Goal: Check status

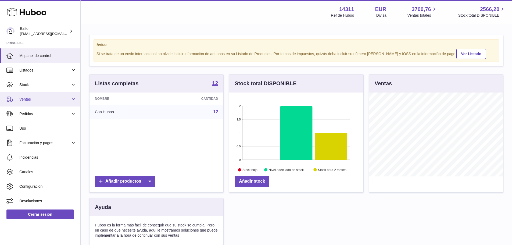
scroll to position [84, 134]
click at [40, 101] on span "Ventas" at bounding box center [44, 99] width 51 height 5
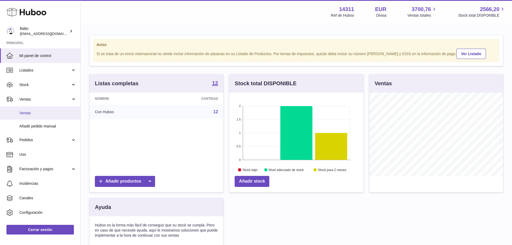
click at [41, 110] on span "Ventas" at bounding box center [47, 112] width 57 height 5
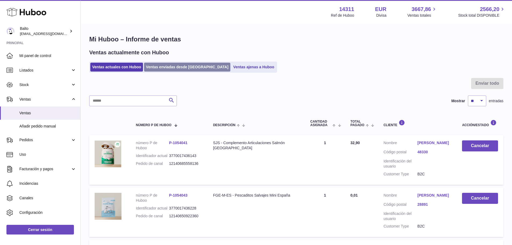
click at [175, 68] on link "Ventas enviadas desde [GEOGRAPHIC_DATA]" at bounding box center [187, 67] width 86 height 9
